Goal: Check status: Check status

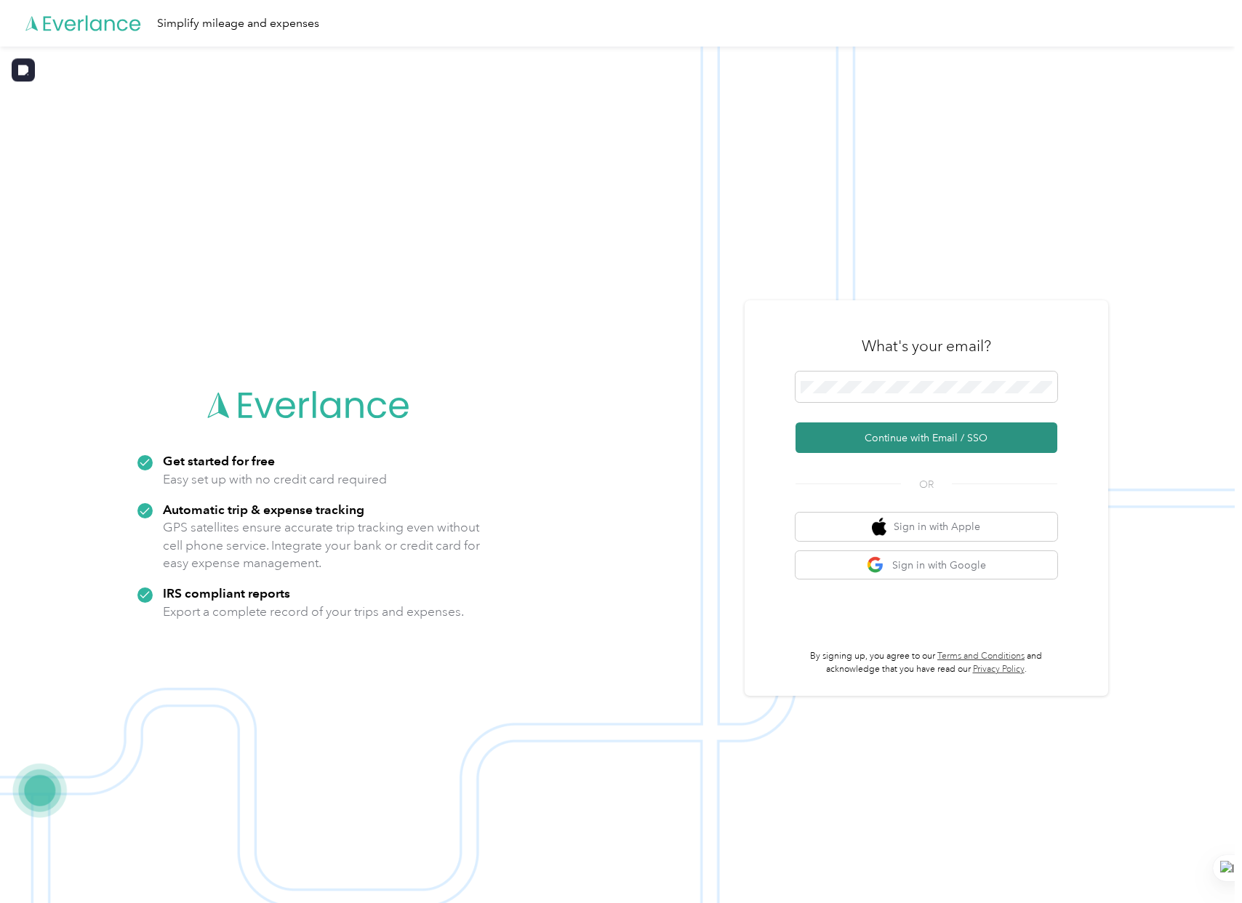
click at [909, 442] on button "Continue with Email / SSO" at bounding box center [927, 438] width 262 height 31
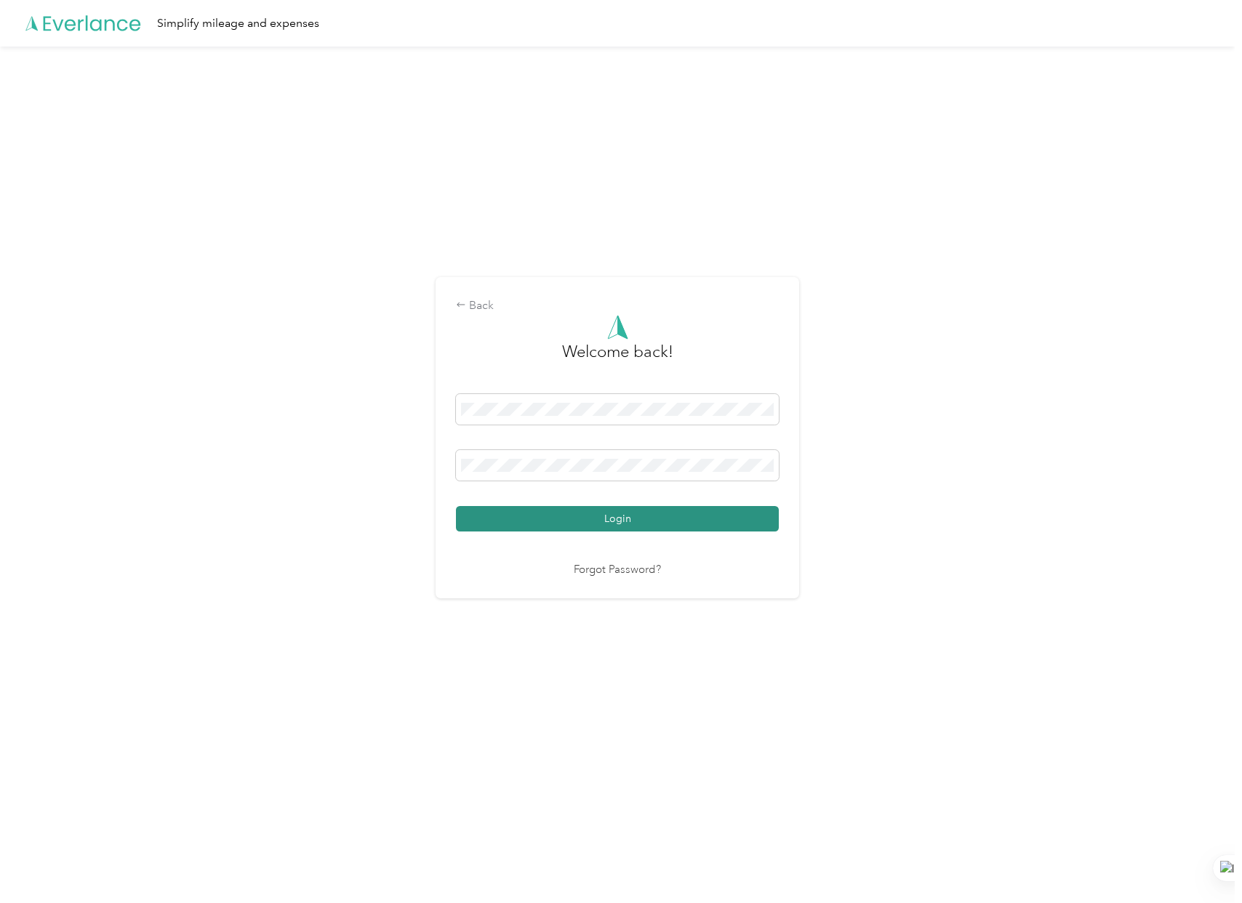
click at [545, 520] on button "Login" at bounding box center [617, 518] width 323 height 25
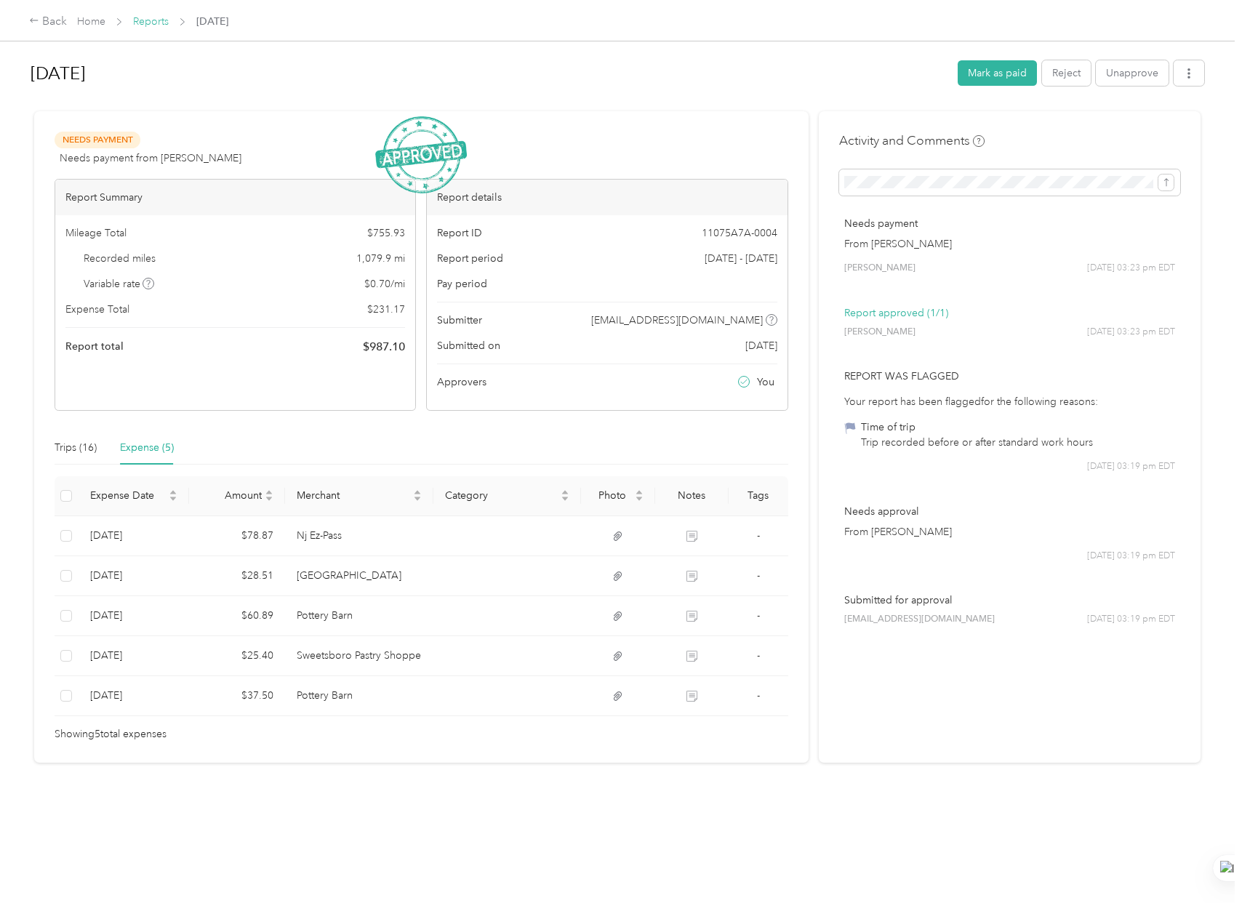
click at [161, 23] on link "Reports" at bounding box center [151, 21] width 36 height 12
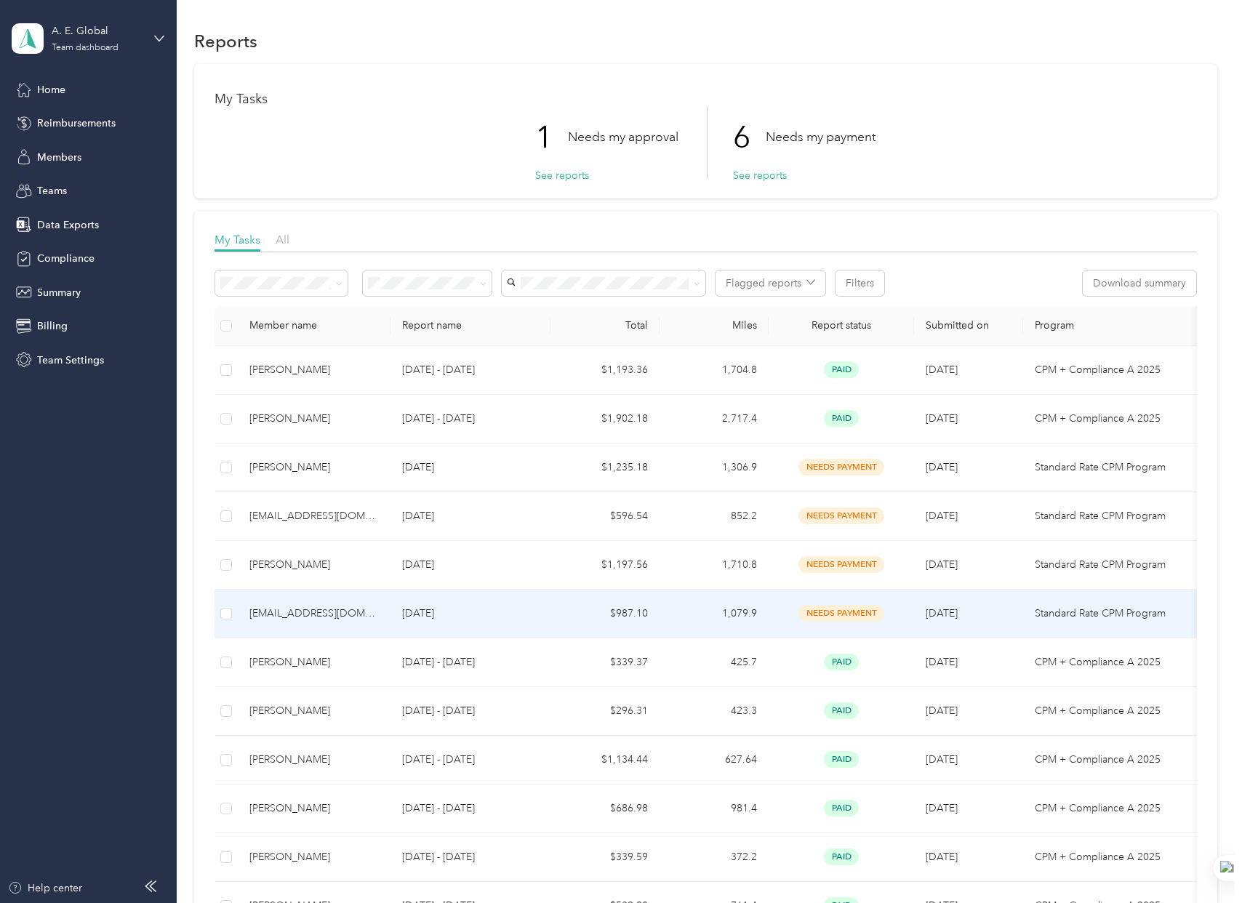
click at [560, 628] on td "$987.10" at bounding box center [605, 614] width 109 height 49
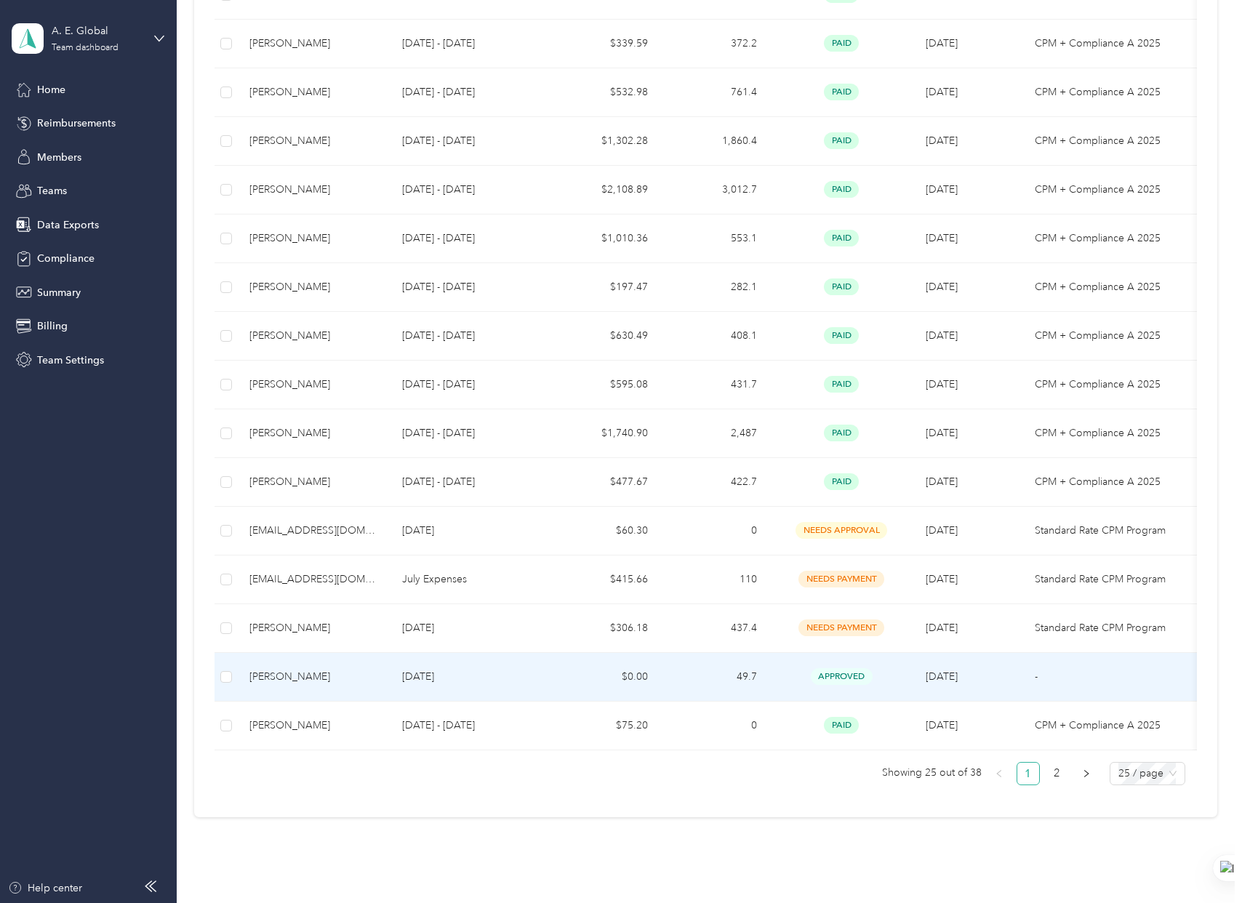
scroll to position [889, 0]
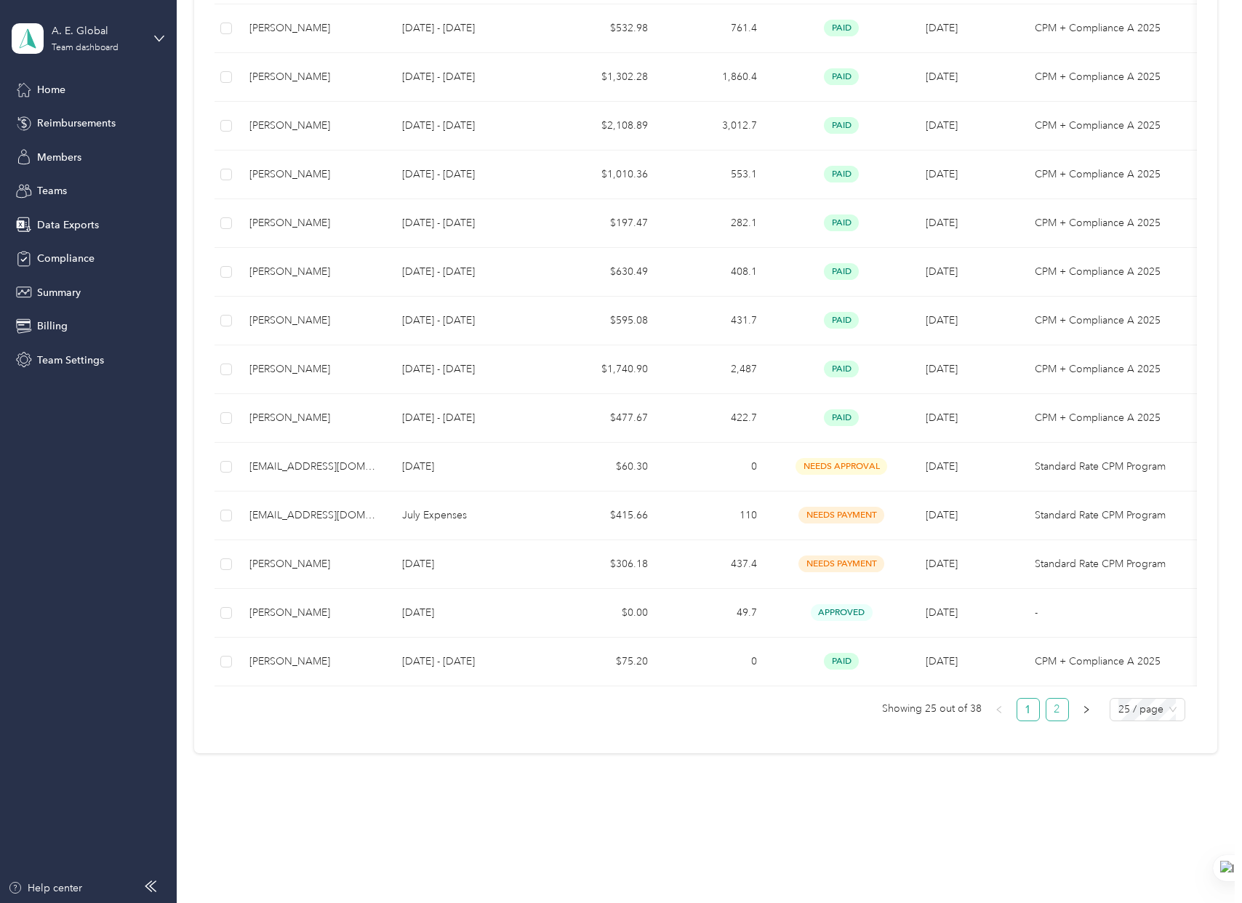
click at [1055, 719] on link "2" at bounding box center [1057, 710] width 22 height 22
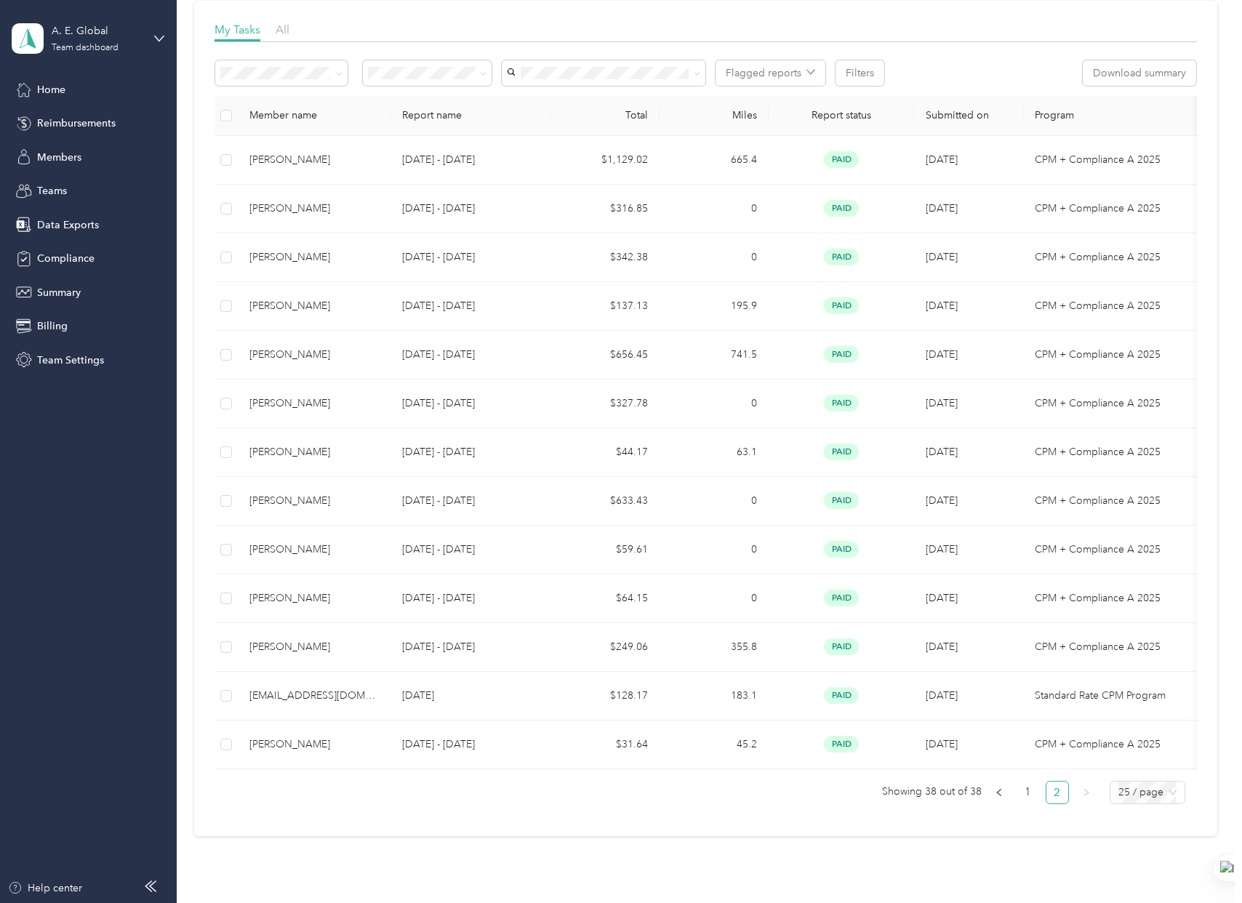
scroll to position [304, 0]
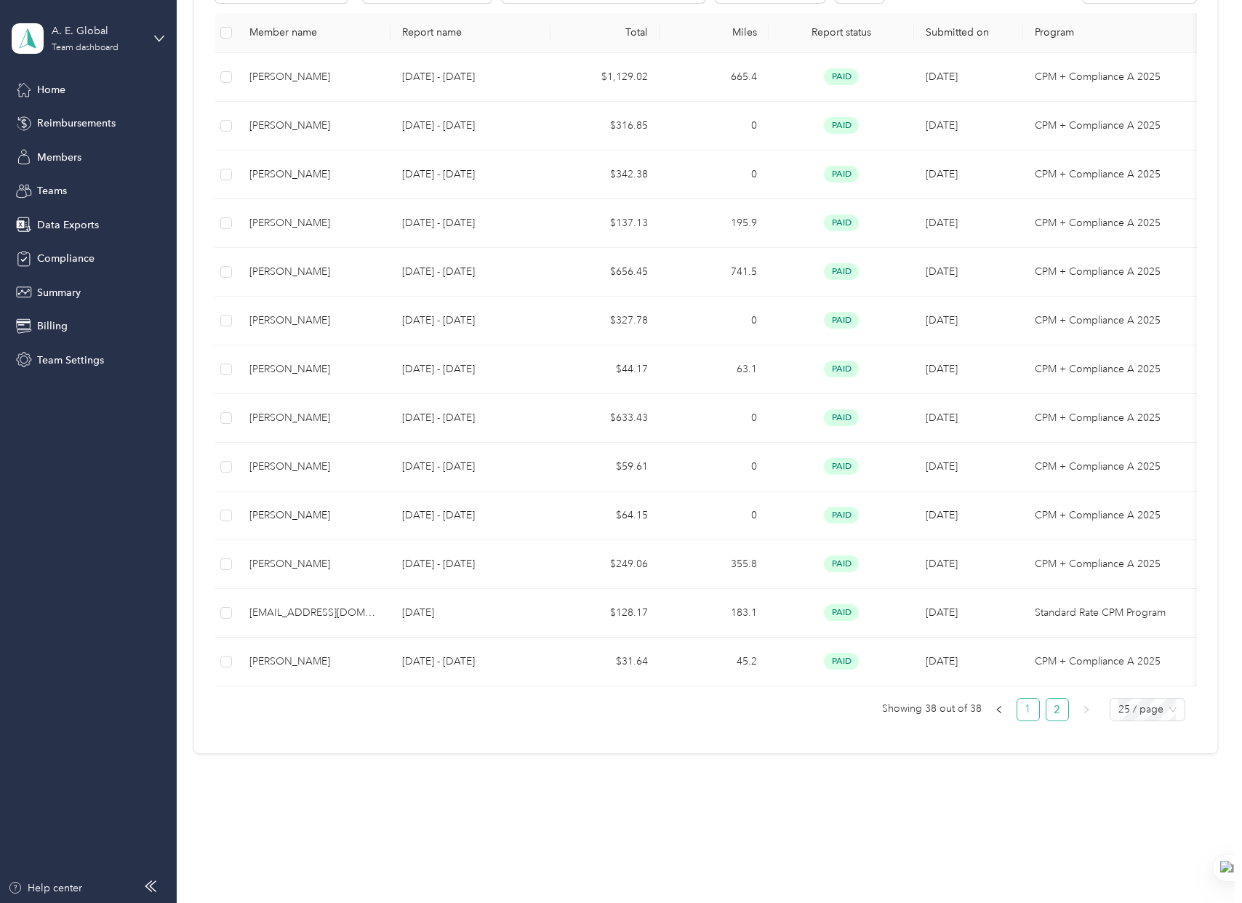
click at [1017, 713] on link "1" at bounding box center [1028, 710] width 22 height 22
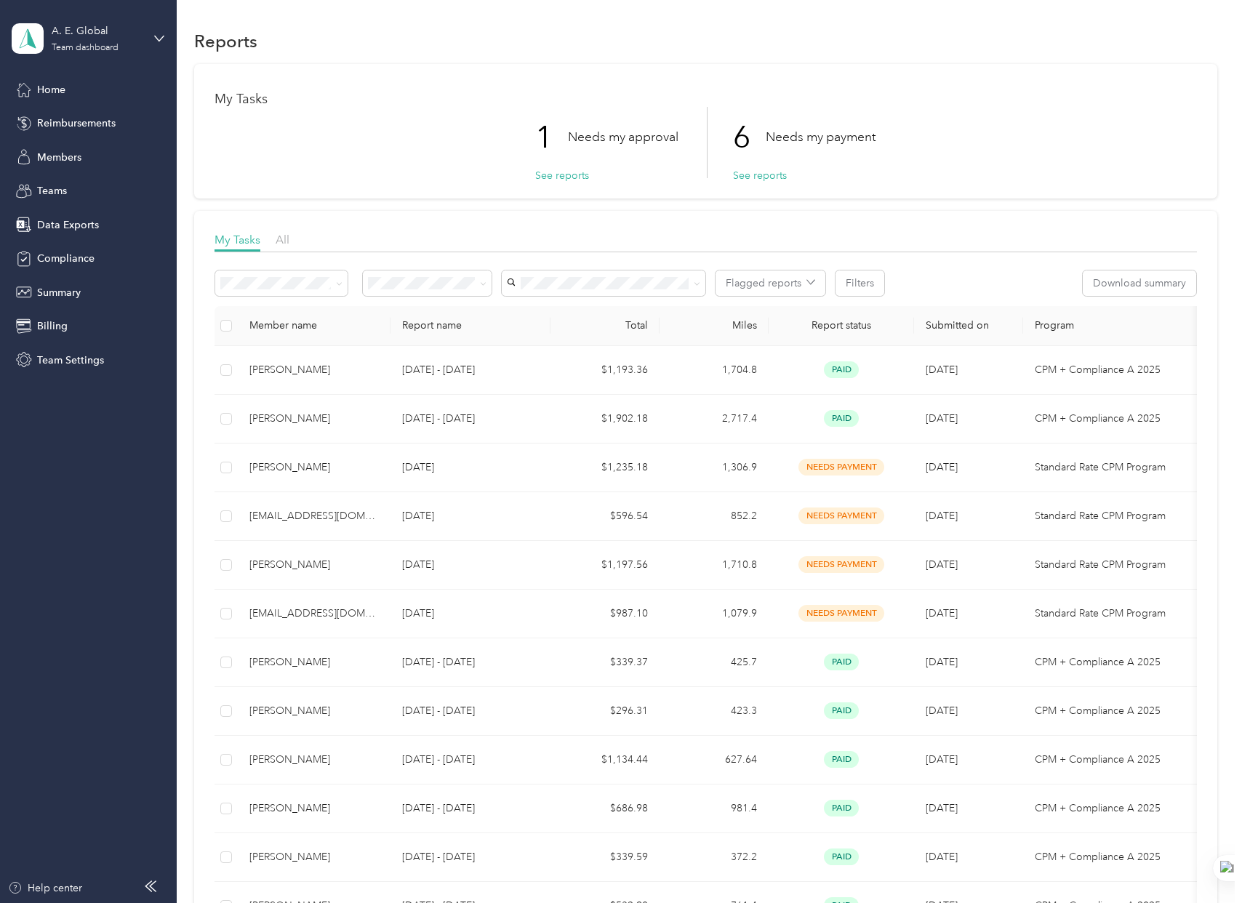
click at [434, 330] on th "Report name" at bounding box center [471, 326] width 160 height 40
click at [961, 328] on th "Submitted on" at bounding box center [968, 326] width 109 height 40
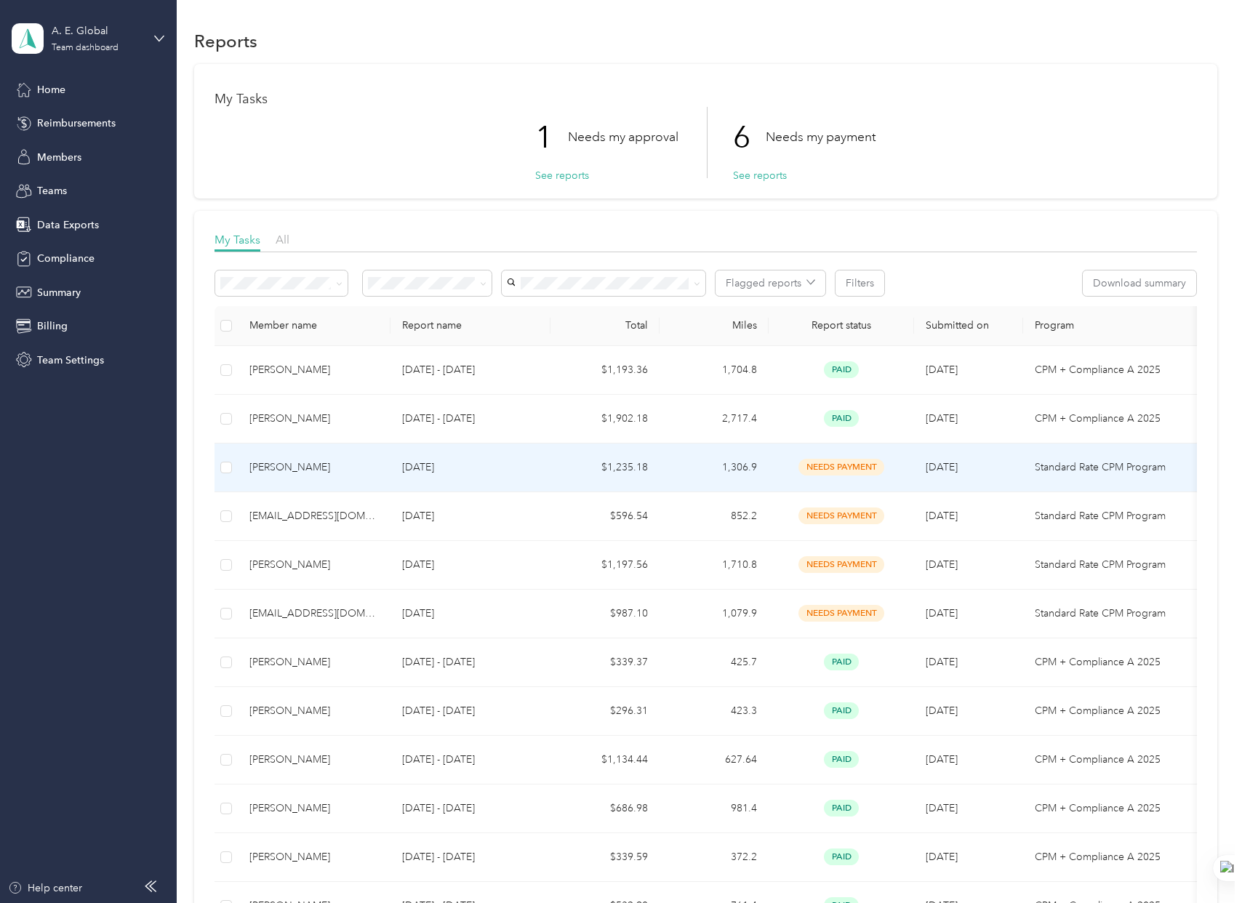
click at [303, 473] on div "[PERSON_NAME]" at bounding box center [313, 468] width 129 height 16
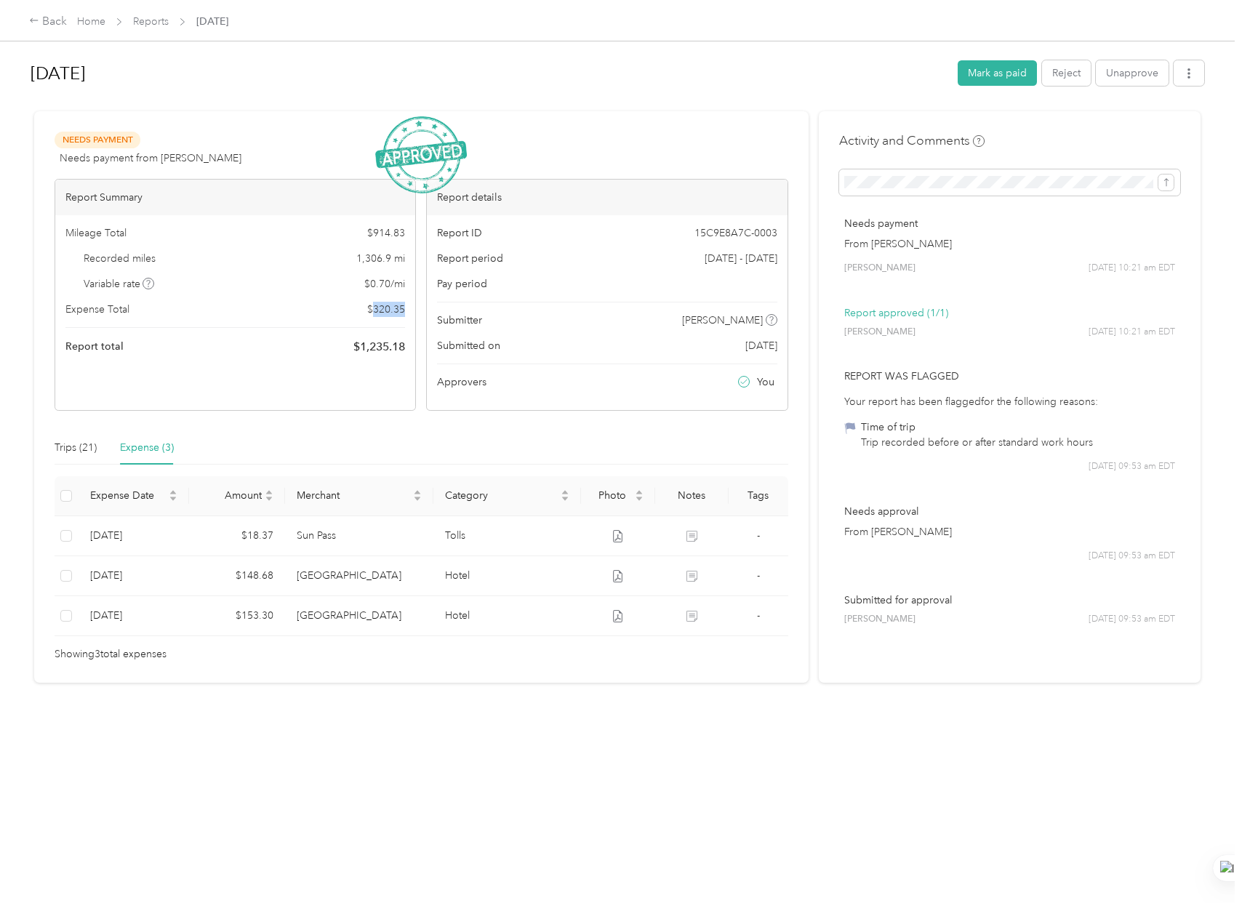
drag, startPoint x: 402, startPoint y: 312, endPoint x: 373, endPoint y: 315, distance: 29.2
click at [373, 315] on span "$ 320.35" at bounding box center [386, 309] width 38 height 15
copy span "320.35"
